Goal: Task Accomplishment & Management: Complete application form

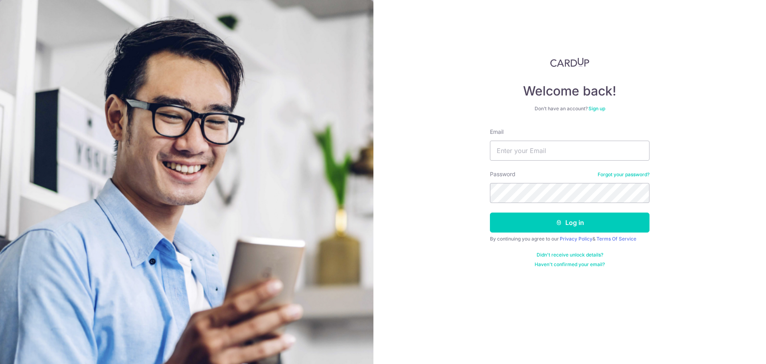
type input "[EMAIL_ADDRESS][DOMAIN_NAME]"
click at [490, 212] on button "Log in" at bounding box center [570, 222] width 160 height 20
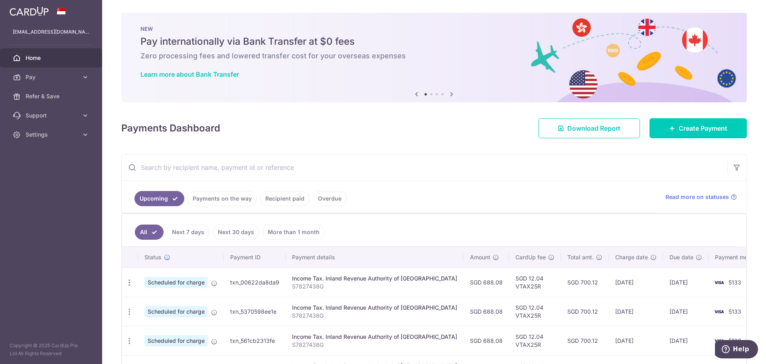
click at [31, 12] on img at bounding box center [29, 11] width 39 height 10
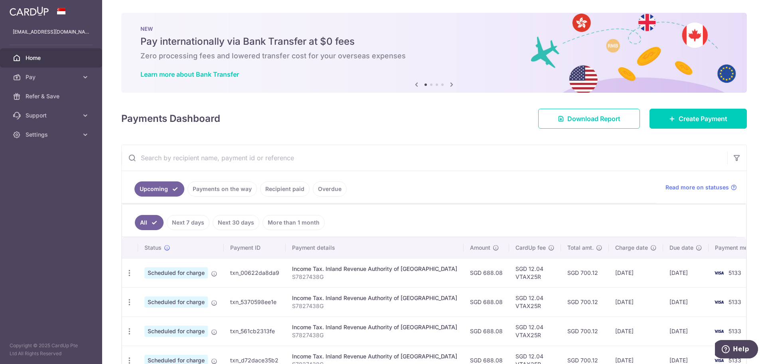
click at [24, 8] on img at bounding box center [29, 11] width 39 height 10
click at [32, 9] on img at bounding box center [29, 11] width 39 height 10
click at [31, 59] on span "Home" at bounding box center [52, 58] width 53 height 8
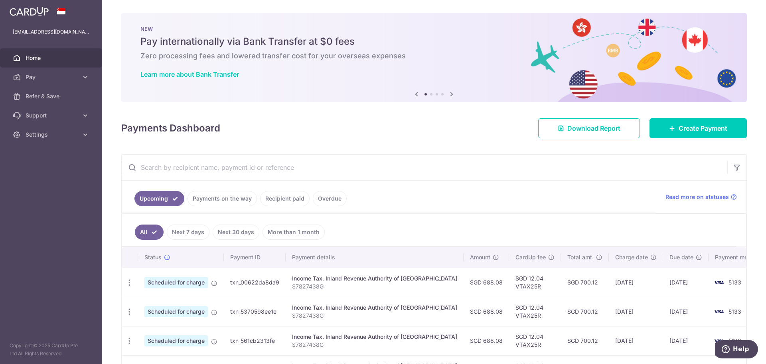
click at [589, 90] on div "NEW Pay internationally via Bank Transfer at $0 fees Zero processing fees and l…" at bounding box center [434, 53] width 626 height 80
click at [30, 57] on span "Home" at bounding box center [52, 58] width 53 height 8
click at [86, 77] on icon at bounding box center [85, 77] width 8 height 8
click at [85, 202] on icon at bounding box center [85, 202] width 8 height 8
click at [63, 279] on aside "lim_hanwei@yahoo.com.sg Home Pay Payments Recipients Cards Refer & Save Support…" at bounding box center [51, 182] width 102 height 364
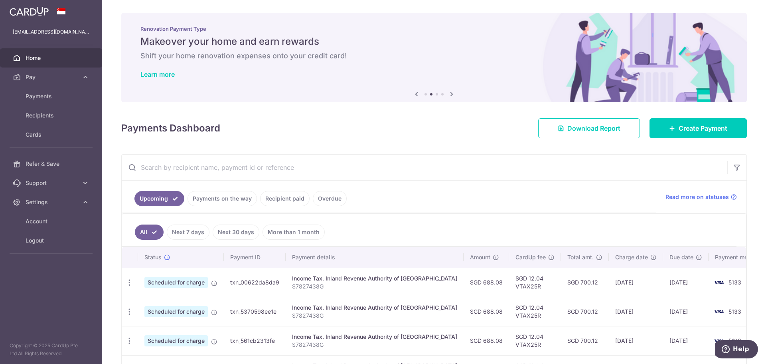
click at [34, 56] on span "Home" at bounding box center [52, 58] width 53 height 8
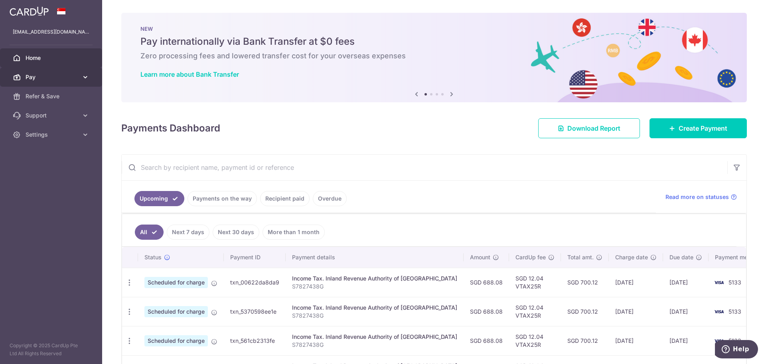
click at [38, 77] on span "Pay" at bounding box center [52, 77] width 53 height 8
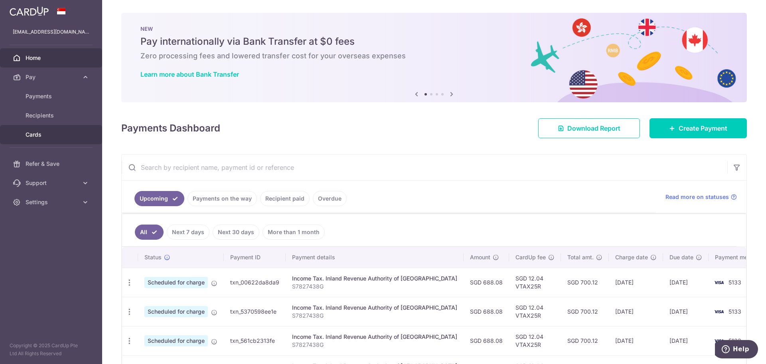
click at [39, 133] on span "Cards" at bounding box center [52, 135] width 53 height 8
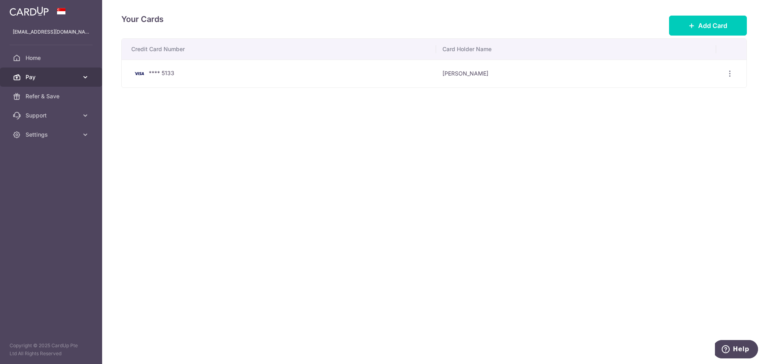
click at [35, 76] on span "Pay" at bounding box center [52, 77] width 53 height 8
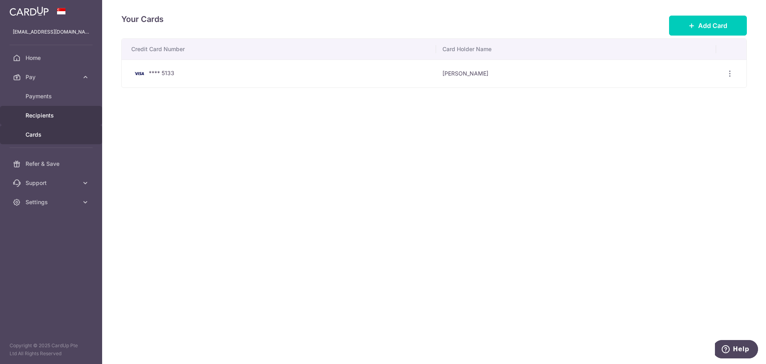
click at [38, 113] on span "Recipients" at bounding box center [52, 115] width 53 height 8
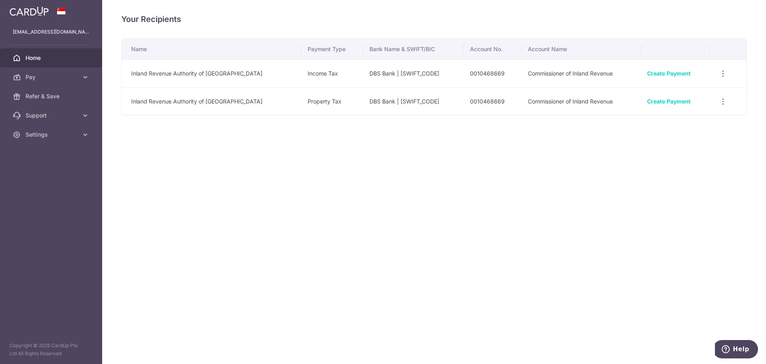
click at [34, 58] on span "Home" at bounding box center [52, 58] width 53 height 8
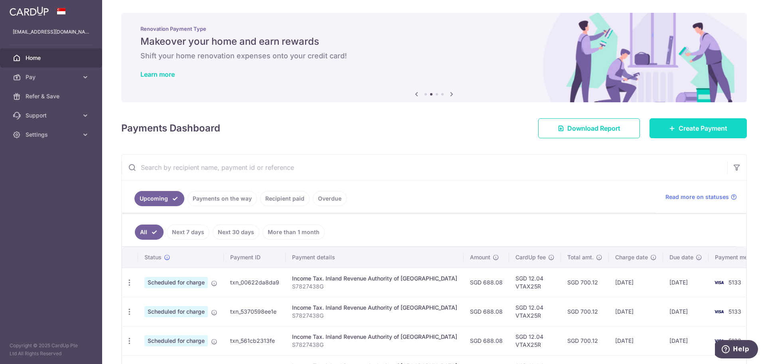
click at [672, 127] on link "Create Payment" at bounding box center [698, 128] width 97 height 20
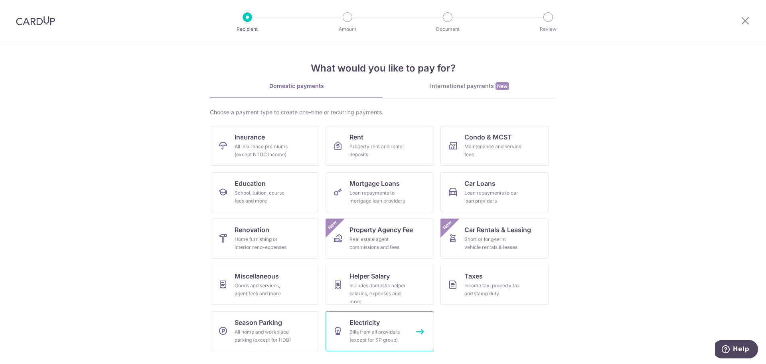
click at [384, 331] on div "Bills from all providers (except for SP group)" at bounding box center [378, 336] width 57 height 16
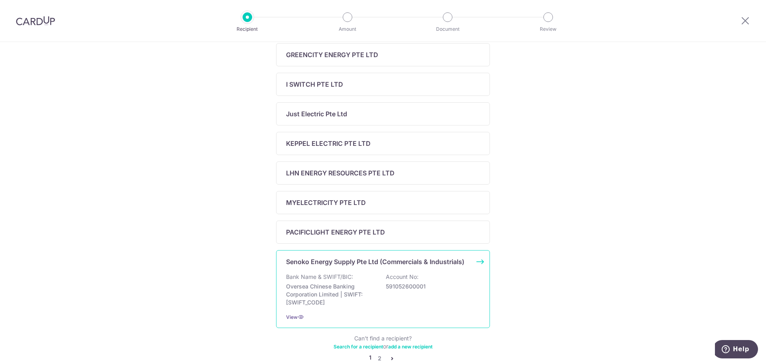
scroll to position [239, 0]
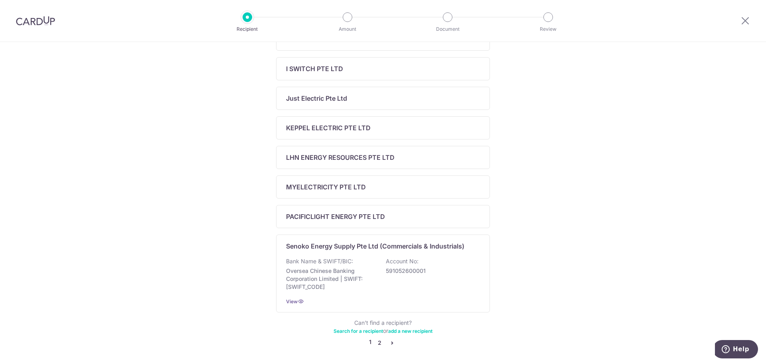
click at [376, 344] on link "2" at bounding box center [380, 343] width 10 height 10
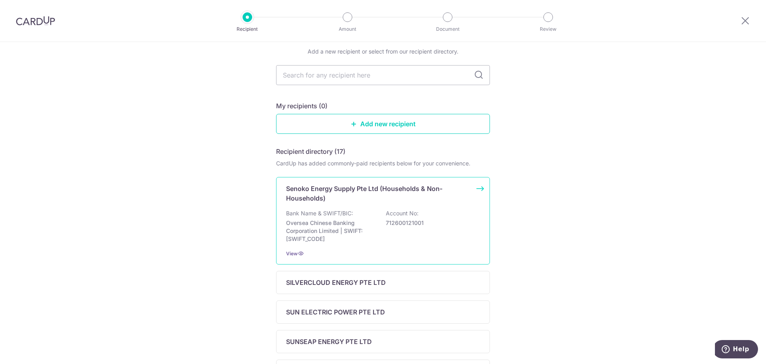
scroll to position [120, 0]
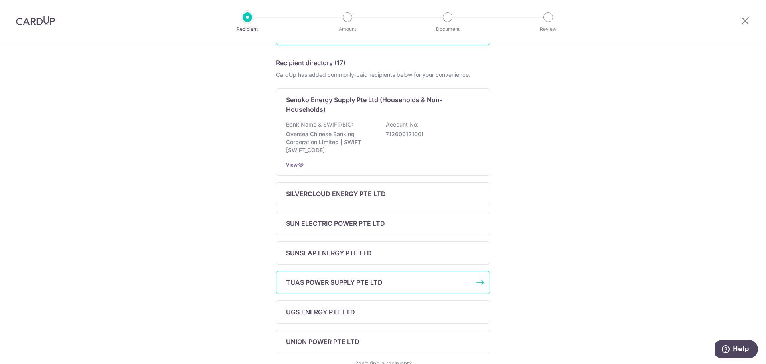
click at [350, 281] on p "TUAS POWER SUPPLY PTE LTD" at bounding box center [334, 282] width 97 height 10
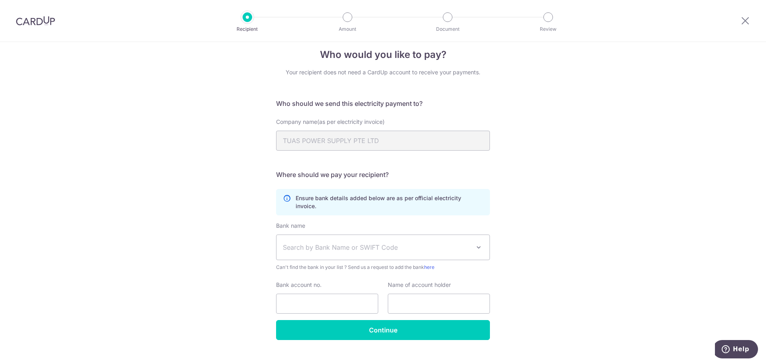
scroll to position [16, 0]
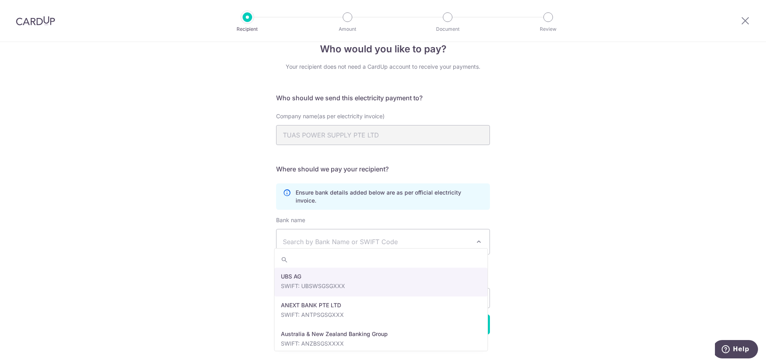
click at [483, 231] on span "Search by Bank Name or SWIFT Code" at bounding box center [383, 241] width 213 height 25
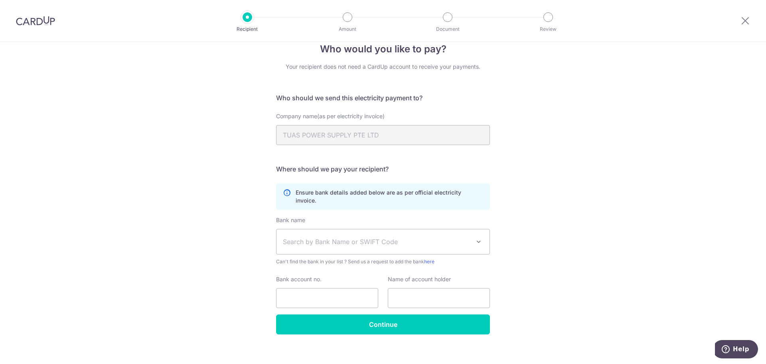
click at [558, 232] on div "Who would you like to pay? Your recipient does not need a CardUp account to rec…" at bounding box center [383, 199] width 766 height 346
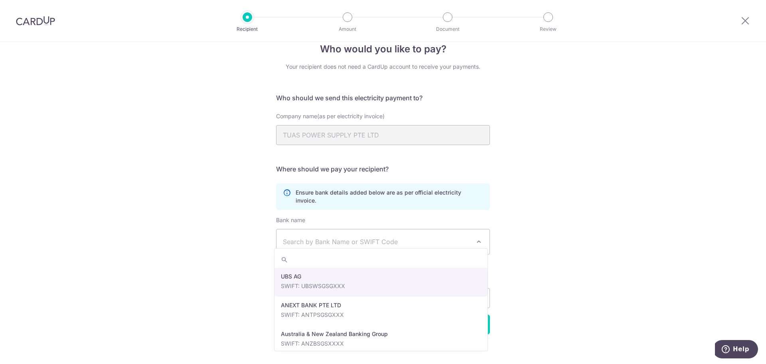
click at [477, 237] on span at bounding box center [479, 242] width 10 height 10
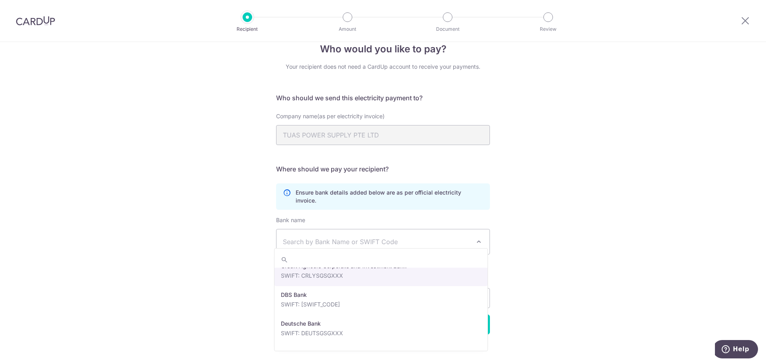
scroll to position [678, 0]
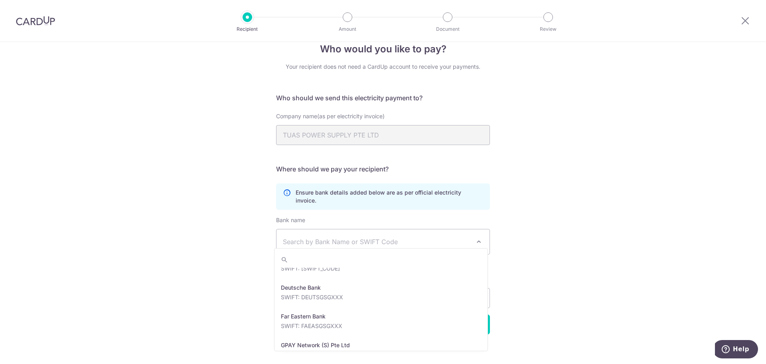
click at [574, 282] on div "Who would you like to pay? Your recipient does not need a CardUp account to rec…" at bounding box center [383, 199] width 766 height 346
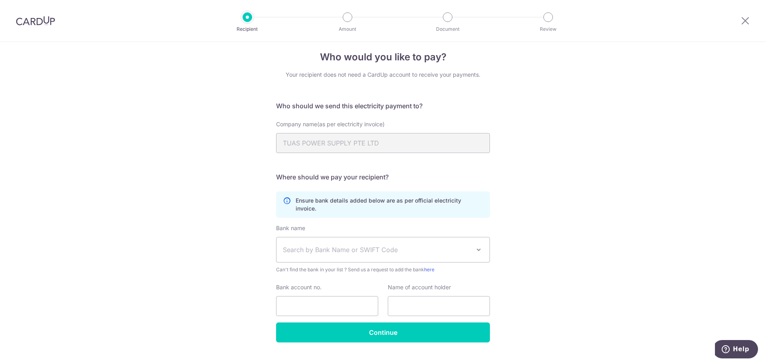
scroll to position [0, 0]
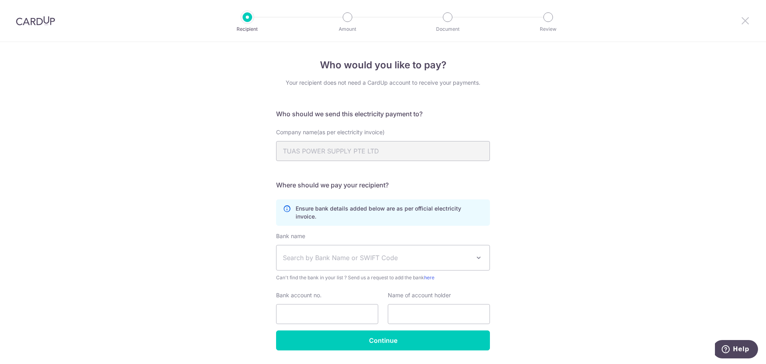
drag, startPoint x: 743, startPoint y: 22, endPoint x: 421, endPoint y: 33, distance: 322.3
click at [743, 22] on icon at bounding box center [746, 21] width 10 height 10
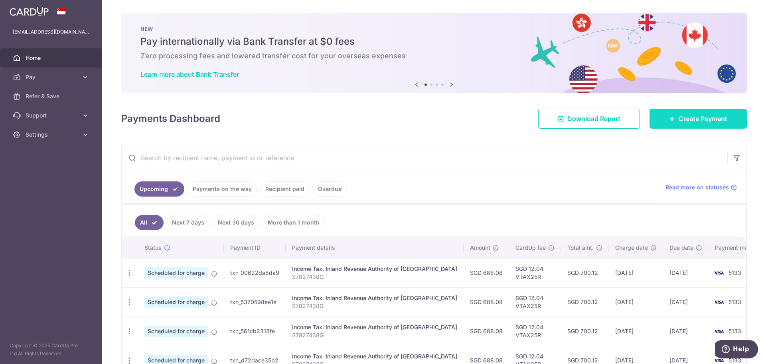
click at [682, 118] on span "Create Payment" at bounding box center [703, 119] width 49 height 10
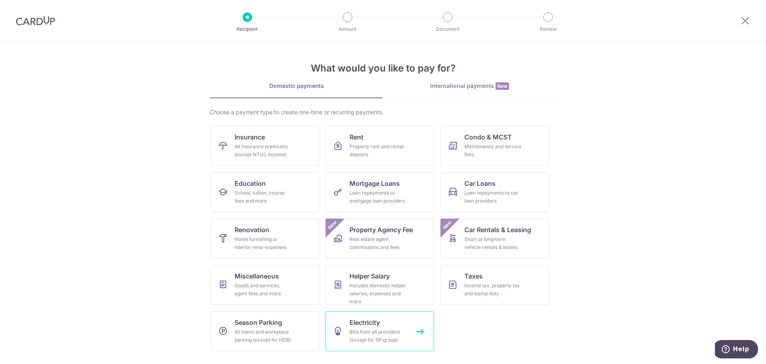
click at [378, 326] on span "Electricity" at bounding box center [365, 322] width 30 height 10
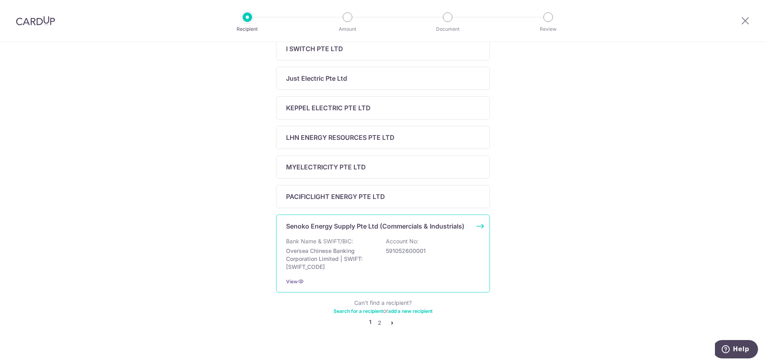
scroll to position [270, 0]
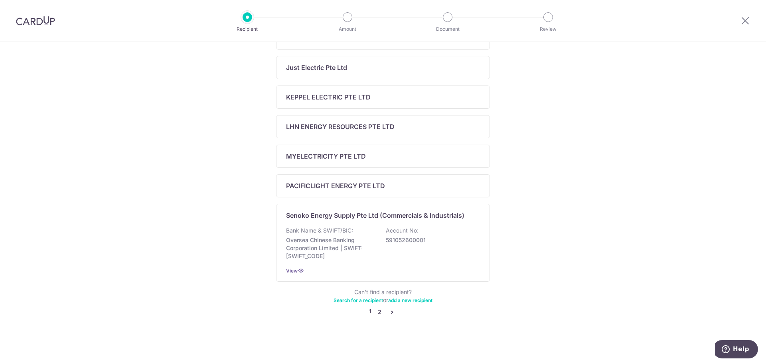
click at [378, 311] on link "2" at bounding box center [380, 312] width 10 height 10
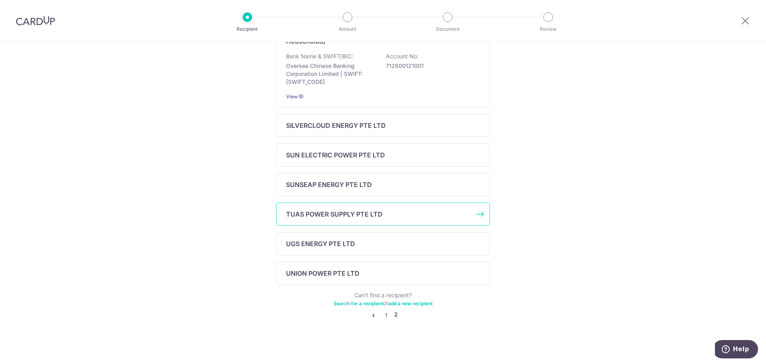
scroll to position [191, 0]
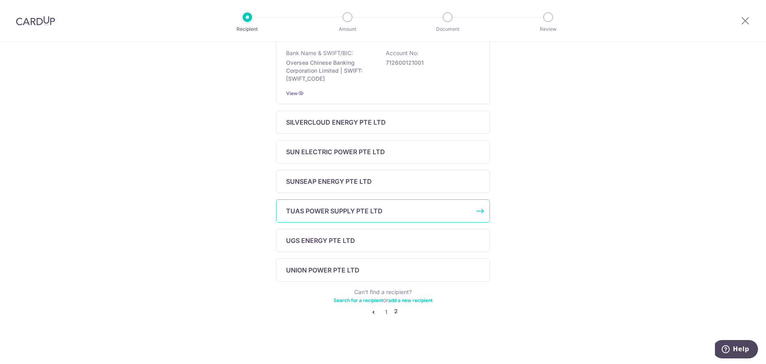
click at [481, 210] on div "TUAS POWER SUPPLY PTE LTD" at bounding box center [383, 210] width 214 height 23
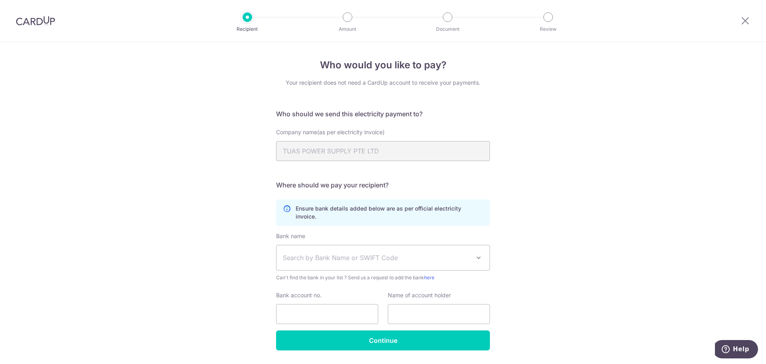
click at [457, 210] on p "Ensure bank details added below are as per official electricity invoice." at bounding box center [390, 212] width 188 height 16
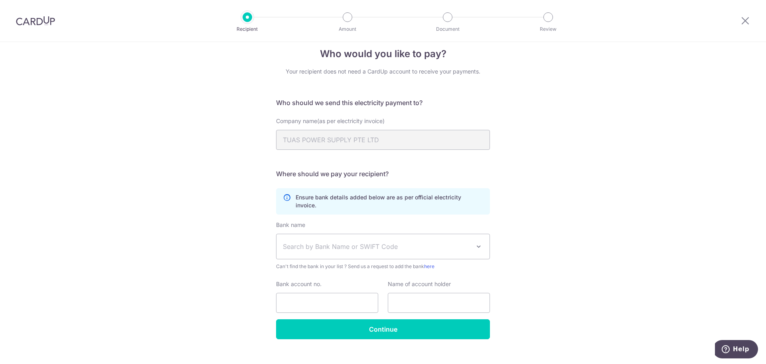
scroll to position [16, 0]
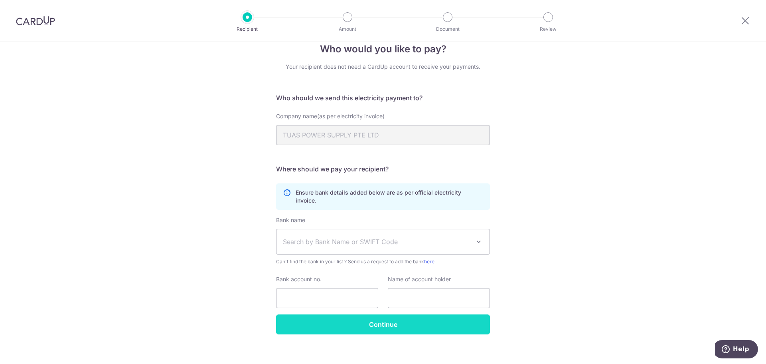
click at [381, 317] on input "Continue" at bounding box center [383, 324] width 214 height 20
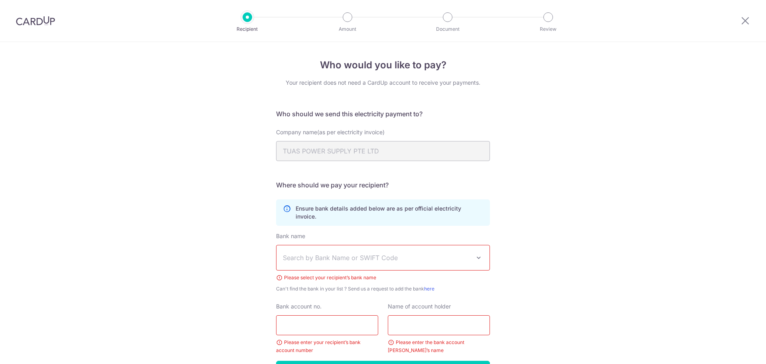
scroll to position [46, 0]
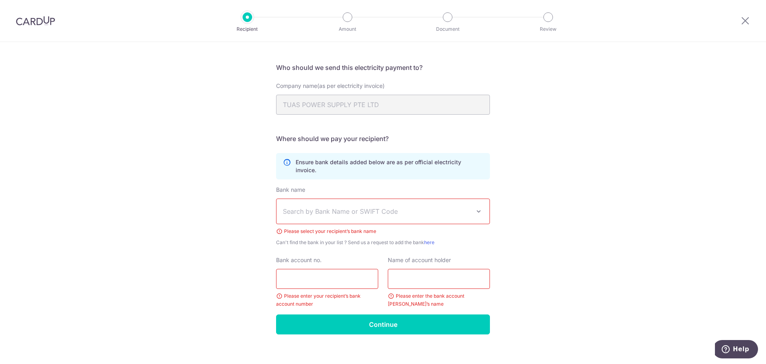
click at [448, 206] on span "Search by Bank Name or SWIFT Code" at bounding box center [377, 211] width 188 height 10
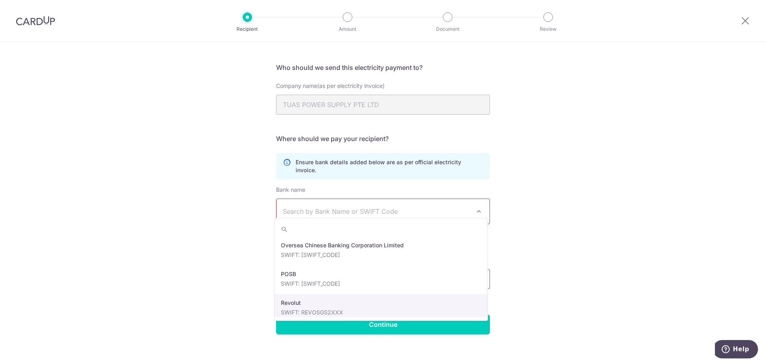
scroll to position [1338, 0]
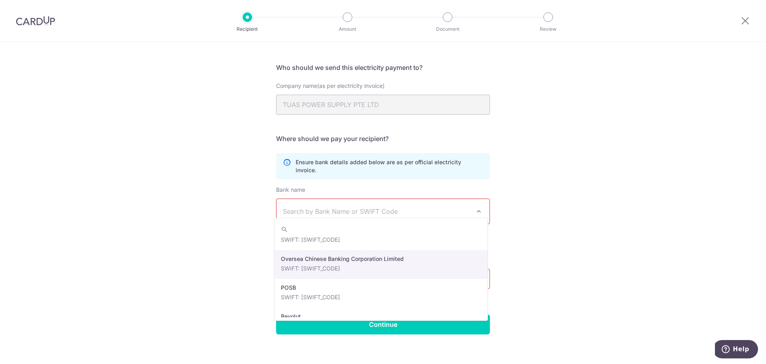
select select "12"
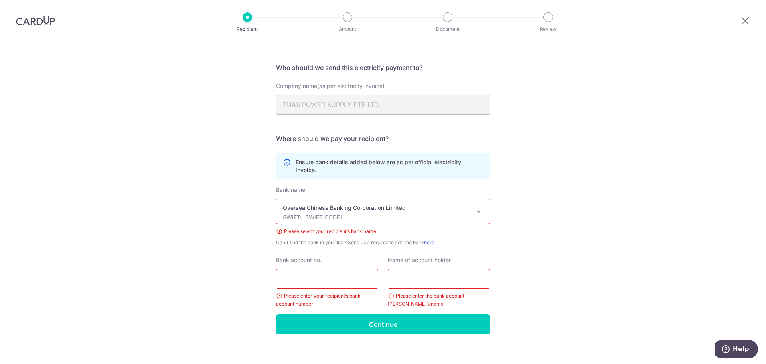
click at [335, 273] on input "Bank account no." at bounding box center [327, 279] width 102 height 20
paste input "591-561428-001"
type input "591-561428-001"
click at [510, 252] on div "Who would you like to pay? Your recipient does not need a CardUp account to rec…" at bounding box center [383, 184] width 766 height 376
click at [516, 213] on div "Who would you like to pay? Your recipient does not need a CardUp account to rec…" at bounding box center [383, 184] width 766 height 376
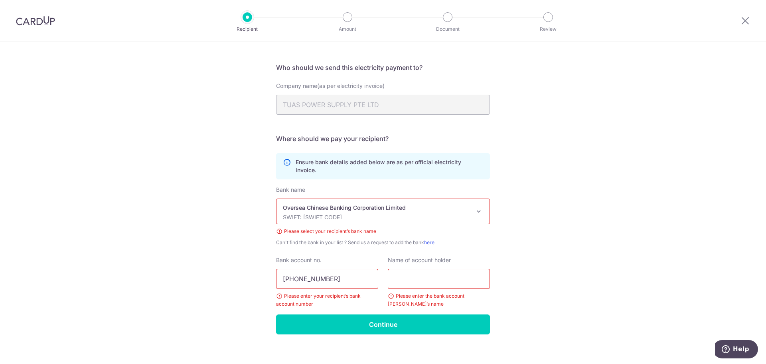
click at [445, 204] on div "Oversea Chinese Banking Corporation Limited SWIFT: OCBCSGSGXXX" at bounding box center [377, 211] width 188 height 15
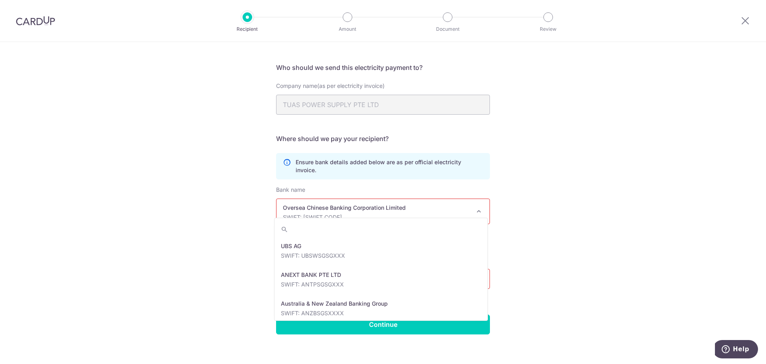
scroll to position [1312, 0]
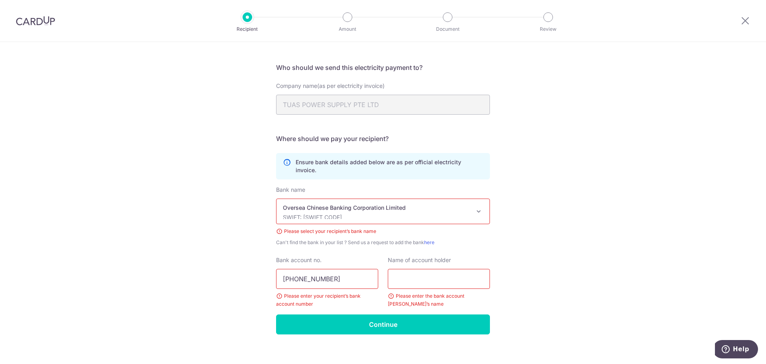
click at [532, 223] on div "Who would you like to pay? Your recipient does not need a CardUp account to rec…" at bounding box center [383, 184] width 766 height 376
click at [431, 270] on input "text" at bounding box center [439, 279] width 102 height 20
click at [408, 272] on input "text" at bounding box center [439, 279] width 102 height 20
paste input "Tuas Power Supply Pte Ltd"
type input "Tuas Power Supply Pte Ltd"
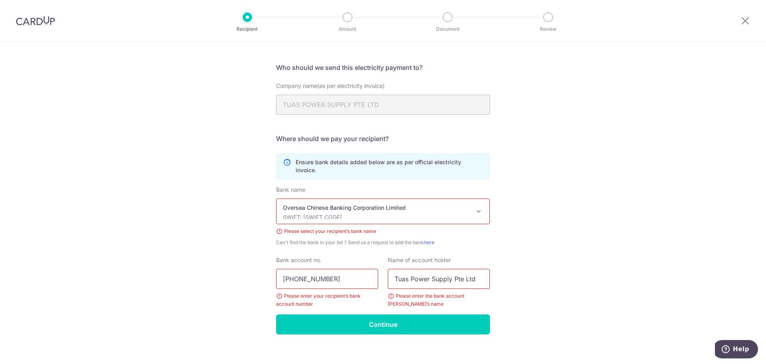
click at [556, 227] on div "Who would you like to pay? Your recipient does not need a CardUp account to rec…" at bounding box center [383, 184] width 766 height 376
click at [477, 314] on input "Continue" at bounding box center [383, 324] width 214 height 20
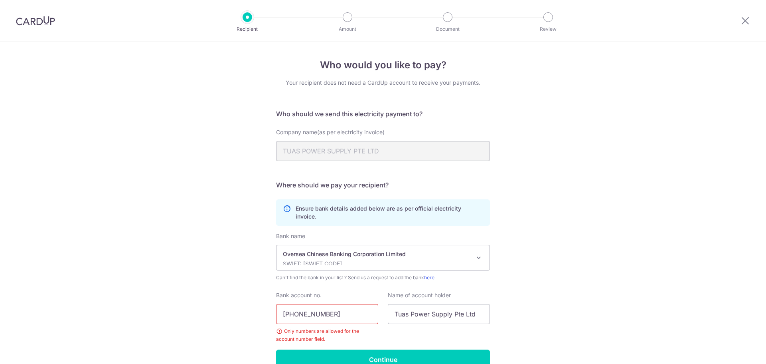
scroll to position [35, 0]
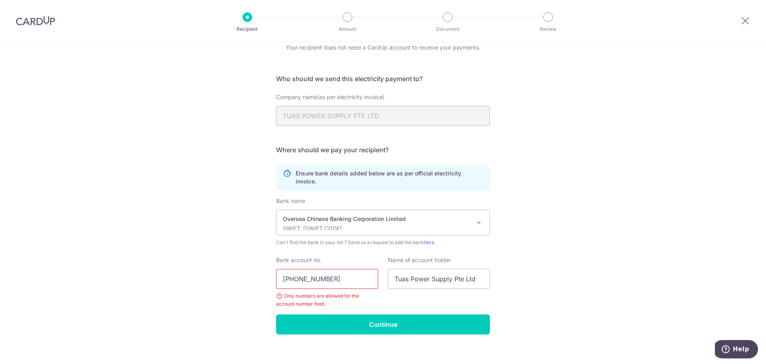
click at [294, 272] on input "[PHONE_NUMBER]" at bounding box center [327, 279] width 102 height 20
type input "591561428001"
drag, startPoint x: 326, startPoint y: 270, endPoint x: 253, endPoint y: 272, distance: 73.1
click at [253, 273] on div "Who would you like to pay? Your recipient does not need a CardUp account to rec…" at bounding box center [383, 189] width 766 height 365
paste input "591-561428-001"
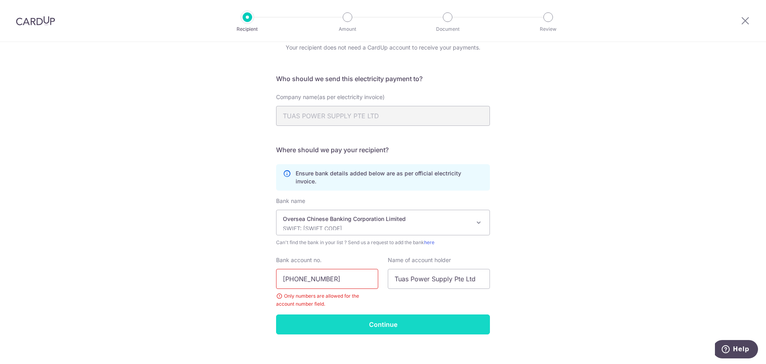
type input "591-561428-001"
click at [353, 314] on input "Continue" at bounding box center [383, 324] width 214 height 20
click at [294, 273] on input "591-561428-001" at bounding box center [327, 279] width 102 height 20
type input "591561428001"
click at [363, 314] on input "Continue" at bounding box center [383, 324] width 214 height 20
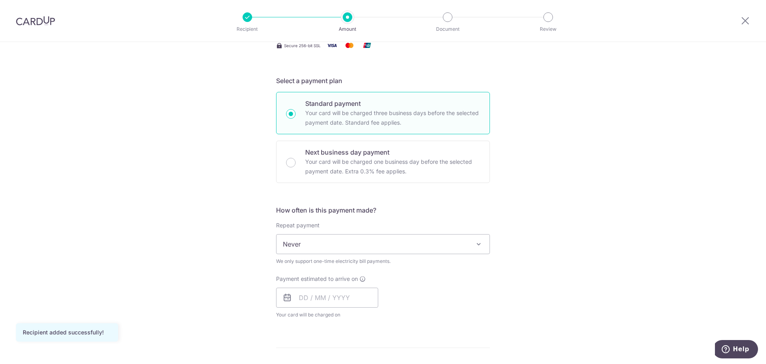
scroll to position [160, 0]
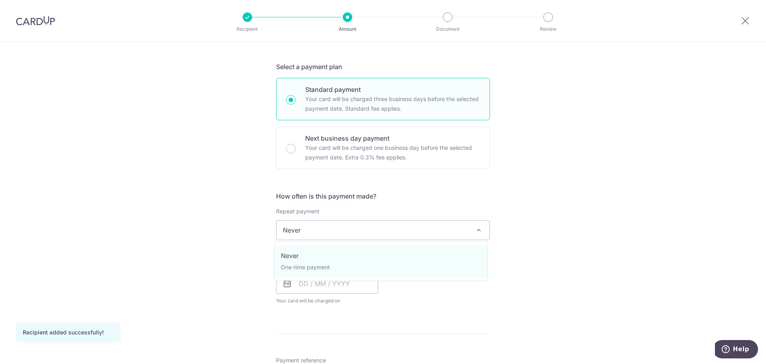
click at [456, 231] on span "Never" at bounding box center [383, 229] width 213 height 19
click at [541, 249] on div "Tell us more about your payment Enter payment amount SGD Recipient added succes…" at bounding box center [383, 248] width 766 height 733
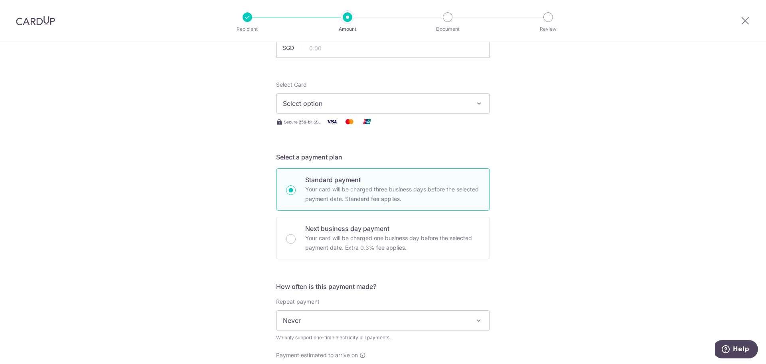
scroll to position [0, 0]
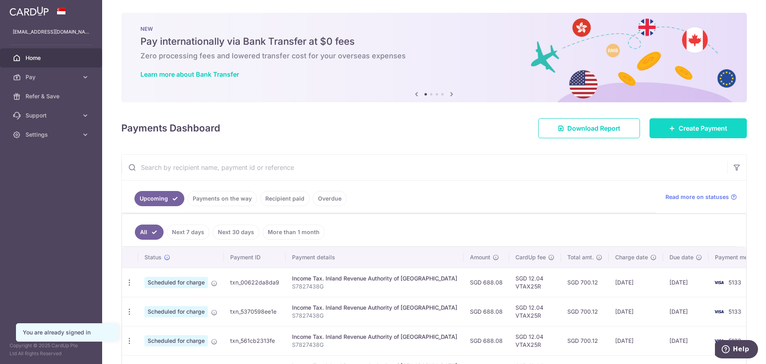
click at [615, 126] on span "Create Payment" at bounding box center [703, 128] width 49 height 10
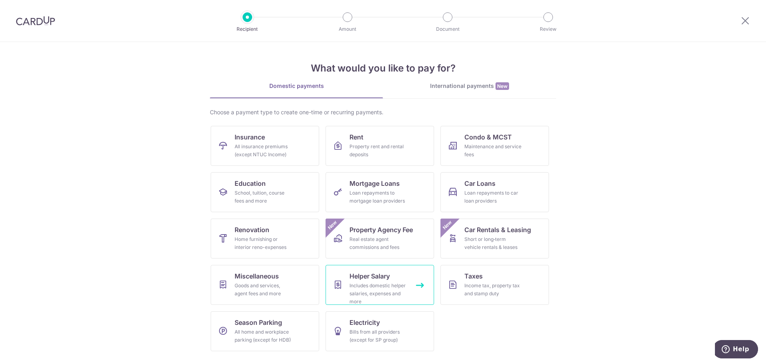
click at [364, 283] on div "Includes domestic helper salaries, expenses and more" at bounding box center [378, 293] width 57 height 24
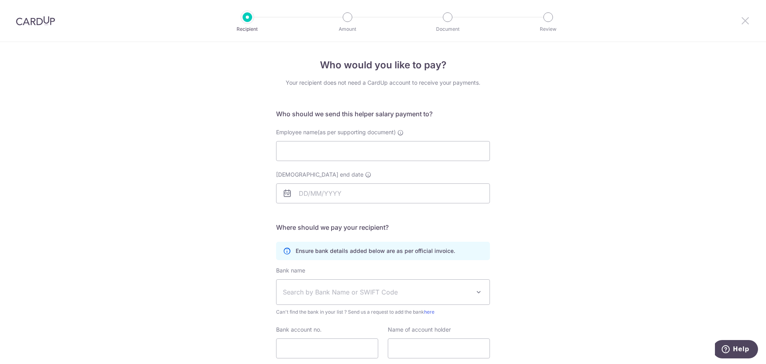
click at [744, 19] on icon at bounding box center [746, 21] width 10 height 10
